Goal: Information Seeking & Learning: Check status

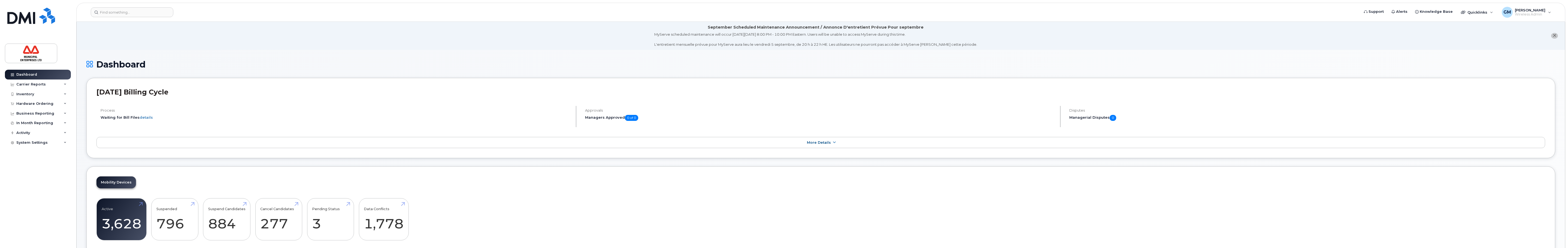
click at [413, 18] on header "Support Alerts Knowledge Base Quicklinks Suspend / Cancel Device Change SIM Car…" at bounding box center [821, 12] width 1489 height 19
click at [1336, 105] on header "[DATE] Billing Cycle" at bounding box center [821, 97] width 1449 height 18
click at [824, 143] on span "More Details" at bounding box center [819, 142] width 24 height 4
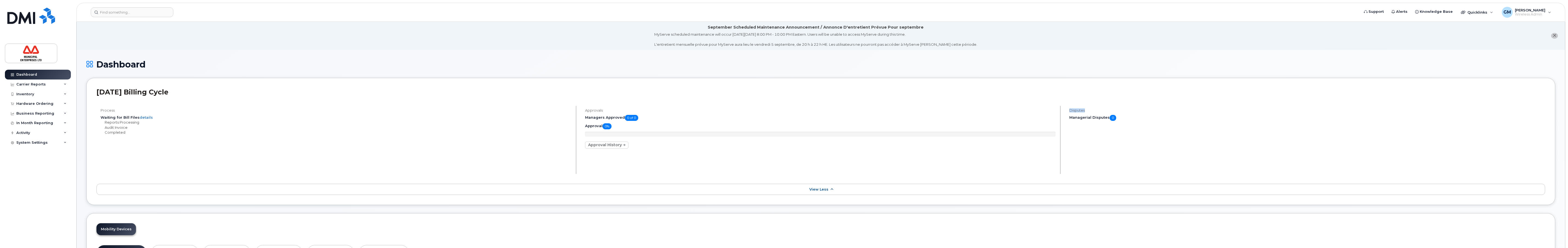
click at [824, 143] on p "Approval History" at bounding box center [820, 145] width 471 height 7
click at [912, 22] on li "September Scheduled Maintenance Announcement / Annonce D'entretient Prévue Pour…" at bounding box center [821, 36] width 1488 height 28
drag, startPoint x: 948, startPoint y: 115, endPoint x: 929, endPoint y: 109, distance: 19.9
click at [929, 109] on h4 "Approvals" at bounding box center [820, 110] width 471 height 4
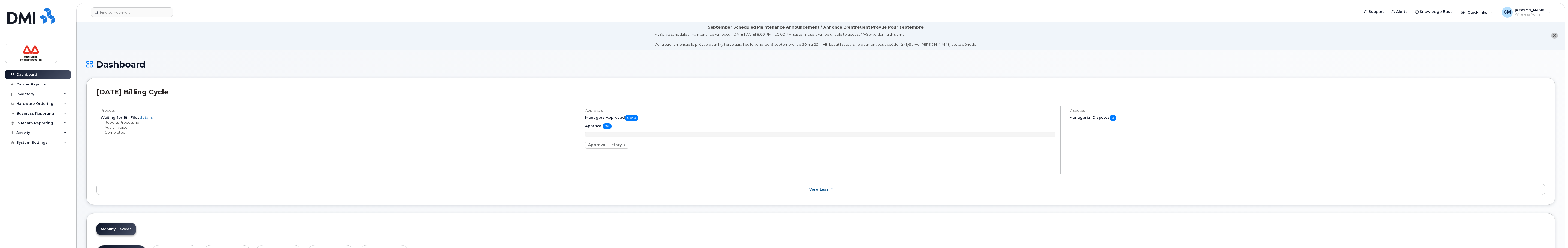
click at [929, 109] on h4 "Approvals" at bounding box center [820, 110] width 471 height 4
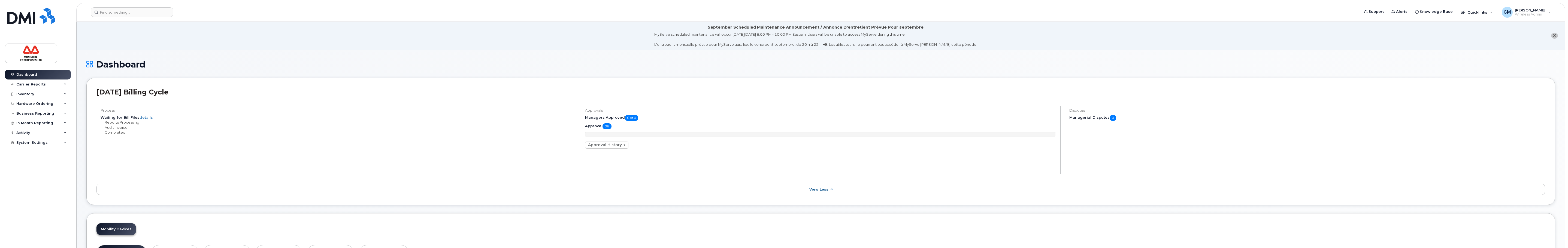
click at [957, 119] on h5 "Managers Approved 0 of 0" at bounding box center [820, 118] width 471 height 6
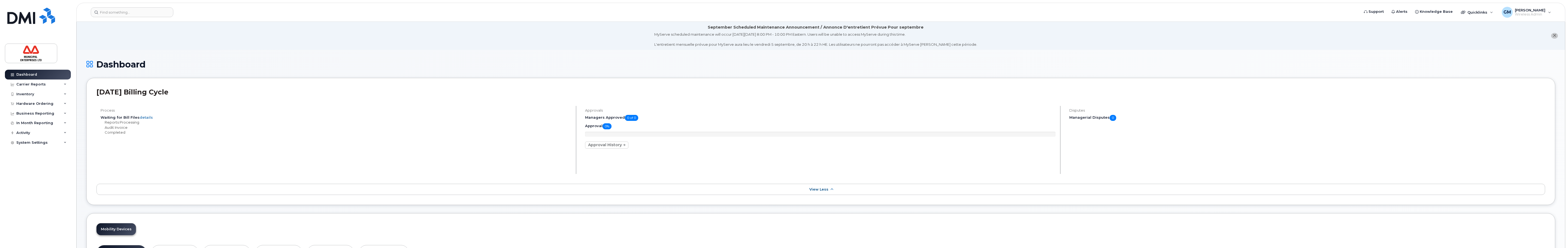
click at [802, 149] on div "Approvals Managers Approved 0 of 0 Approval 0% Approval History" at bounding box center [821, 140] width 480 height 68
click at [1132, 74] on div "Dashboard" at bounding box center [821, 69] width 1469 height 18
click at [828, 64] on h1 "Dashboard" at bounding box center [821, 64] width 1469 height 10
click at [836, 64] on h1 "Dashboard" at bounding box center [821, 64] width 1469 height 10
click at [836, 65] on h1 "Dashboard" at bounding box center [821, 64] width 1469 height 10
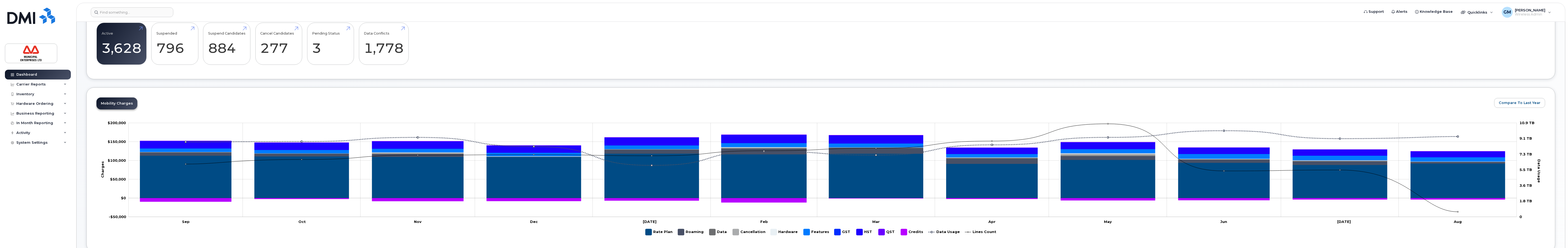
scroll to position [222, 0]
click at [867, 57] on div "Active 3,628 6% Suspended 796 93% Suspend Candidates 884 Cancel Candidates 277 …" at bounding box center [821, 46] width 1449 height 47
click at [436, 164] on icon "Rate Plan" at bounding box center [418, 177] width 91 height 41
